Goal: Task Accomplishment & Management: Complete application form

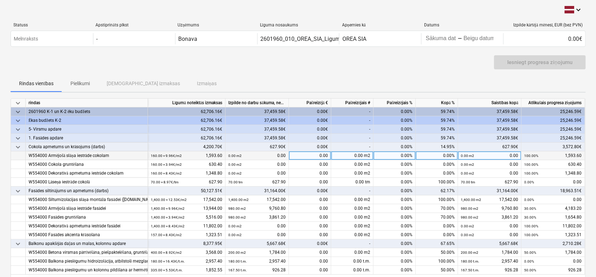
click at [400, 157] on div "0.00%" at bounding box center [394, 155] width 42 height 9
type input "100"
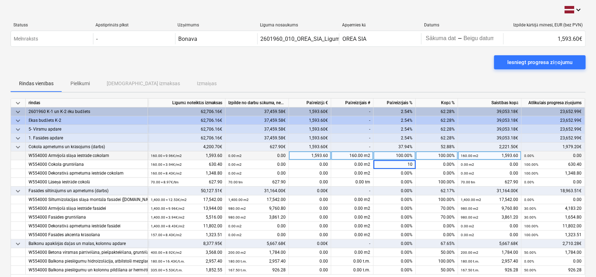
type input "100"
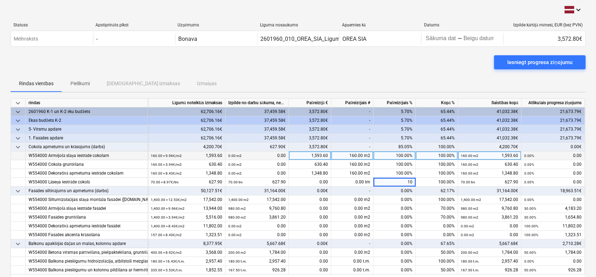
type input "100"
type input "60"
type input "100"
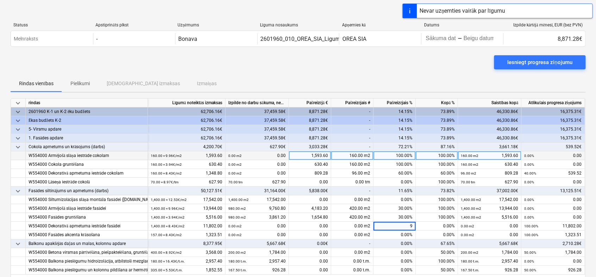
type input "90"
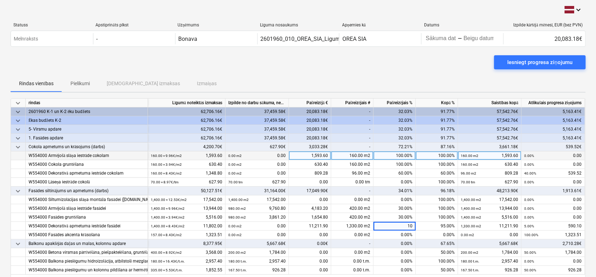
type input "100"
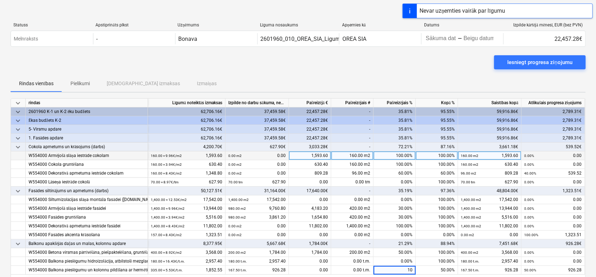
type input "100"
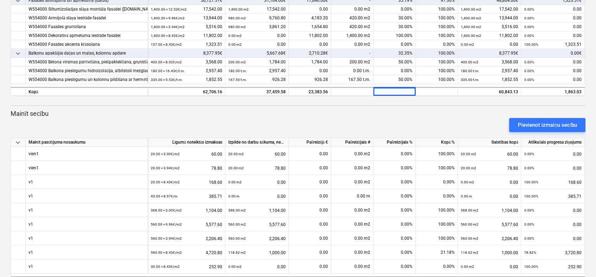
scroll to position [215, 0]
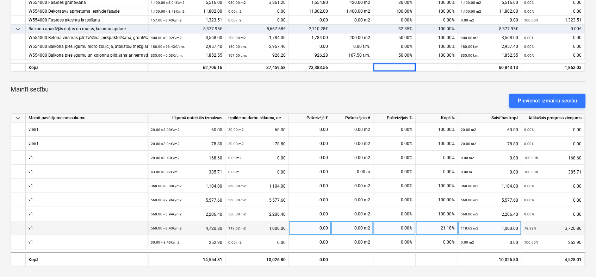
click at [399, 230] on div "0.00%" at bounding box center [394, 228] width 42 height 14
type input "100"
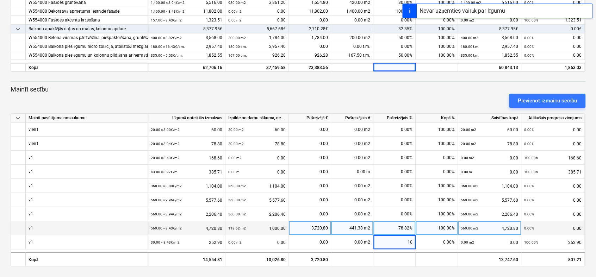
type input "100"
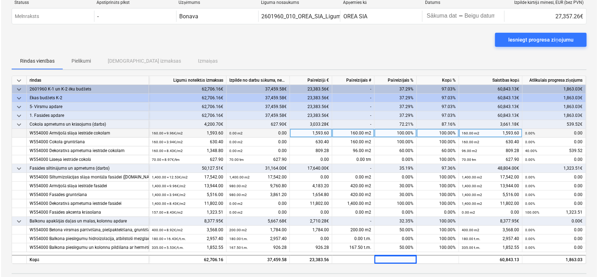
scroll to position [0, 0]
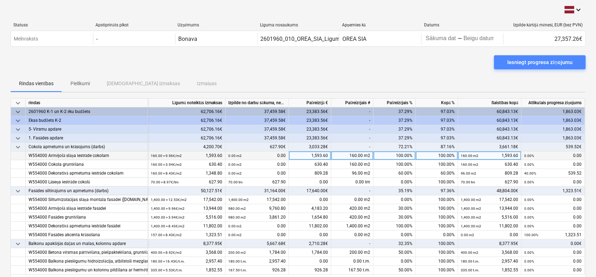
click at [540, 63] on div "Iesniegt progresa ziņojumu" at bounding box center [539, 62] width 65 height 9
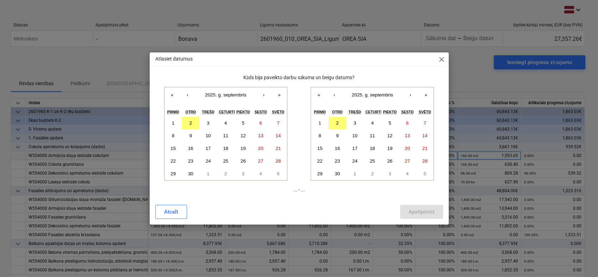
click at [439, 69] on div "Atlasiet datumus close Kāds bija paveikto darbu sākuma un beigu datums? « ‹ 202…" at bounding box center [299, 138] width 299 height 172
click at [440, 58] on span "close" at bounding box center [441, 59] width 8 height 8
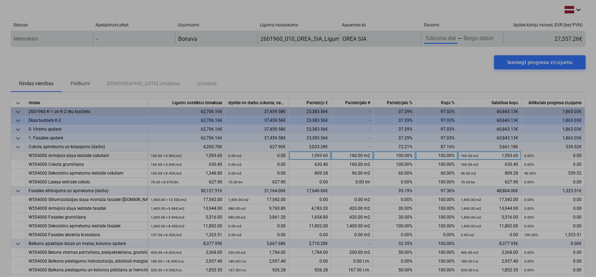
click at [439, 39] on body "keyboard_arrow_down Statuss Apstiprināts plkst Uzņēmums Līguma nosaukums Apņemi…" at bounding box center [298, 138] width 596 height 277
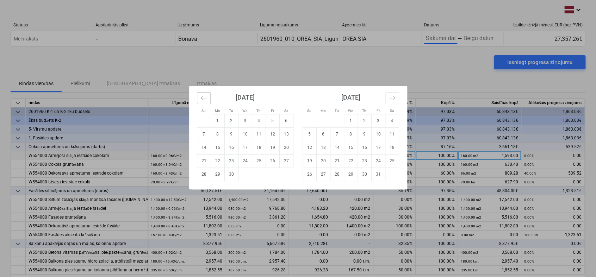
click at [203, 99] on icon "Move backward to switch to the previous month." at bounding box center [203, 98] width 7 height 7
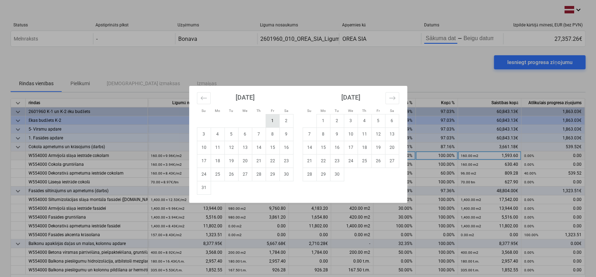
click at [269, 117] on td "1" at bounding box center [272, 120] width 14 height 13
type input "[DATE]"
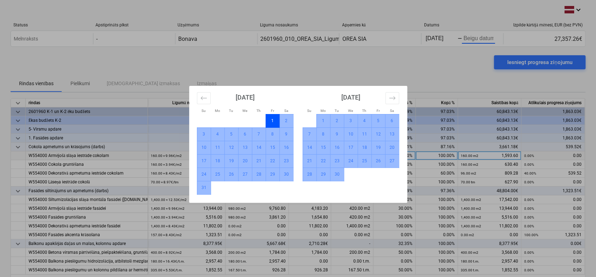
click at [336, 174] on td "30" at bounding box center [337, 174] width 14 height 13
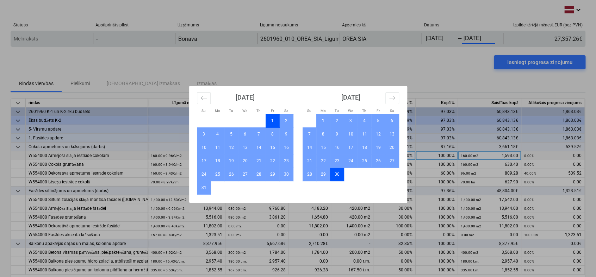
click at [468, 38] on body "keyboard_arrow_down Statuss Apstiprināts plkst Uzņēmums Līguma nosaukums Apņemi…" at bounding box center [298, 138] width 596 height 277
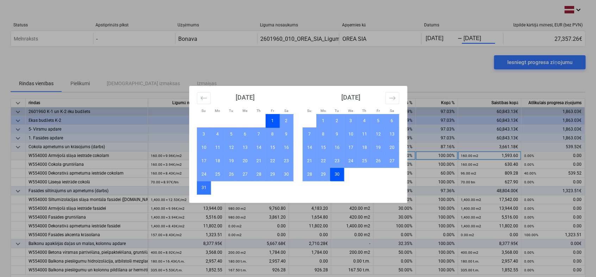
click at [206, 186] on td "31" at bounding box center [204, 187] width 14 height 13
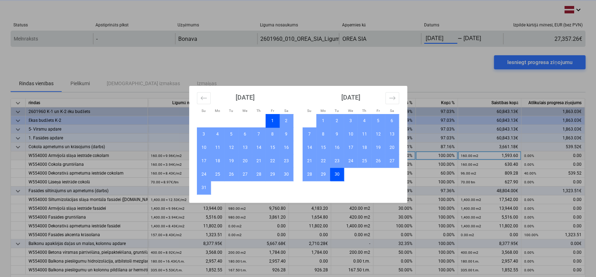
click at [428, 33] on body "keyboard_arrow_down Statuss Apstiprināts plkst Uzņēmums Līguma nosaukums Apņemi…" at bounding box center [298, 138] width 596 height 277
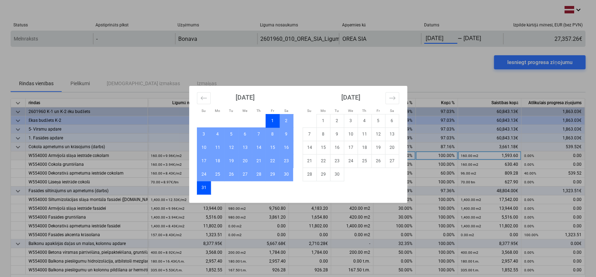
click at [439, 34] on body "keyboard_arrow_down Statuss Apstiprināts plkst Uzņēmums Līguma nosaukums Apņemi…" at bounding box center [298, 138] width 596 height 277
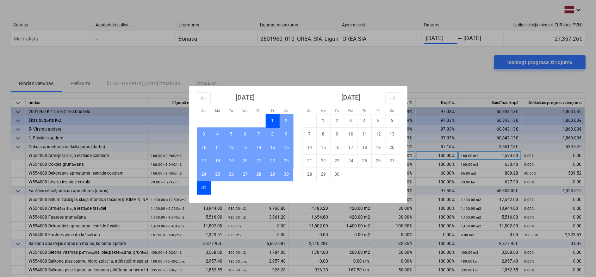
click at [459, 78] on div "Su Mo Tu We Th Fr Sa Su Mo Tu We Th Fr Sa [DATE] 1 2 3 4 5 6 7 8 9 10 11 12 13 …" at bounding box center [298, 138] width 596 height 277
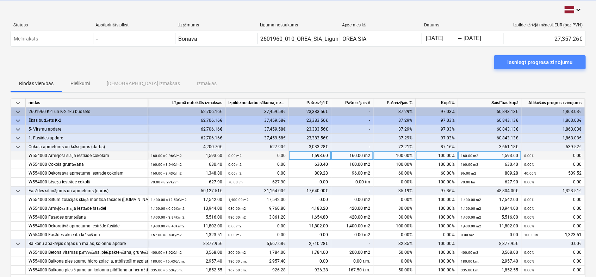
click at [500, 62] on button "Iesniegt progresa ziņojumu" at bounding box center [539, 62] width 92 height 14
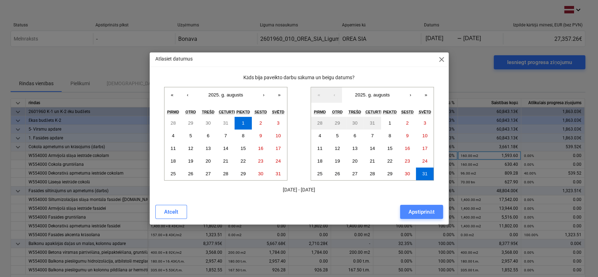
click at [426, 213] on div "Apstiprināt" at bounding box center [421, 211] width 26 height 9
